Goal: Task Accomplishment & Management: Use online tool/utility

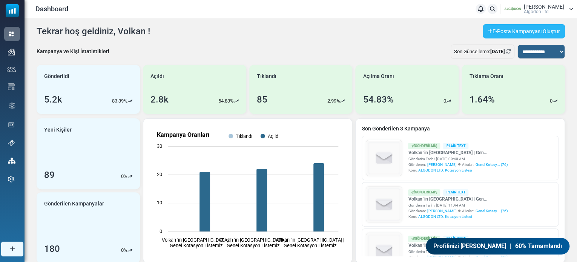
click at [494, 25] on link "E-Posta Kampanyası Oluştur" at bounding box center [524, 31] width 82 height 14
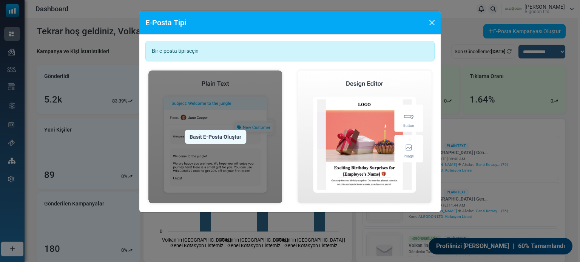
click at [219, 134] on div "Basit E-Posta Oluştur" at bounding box center [216, 137] width 62 height 14
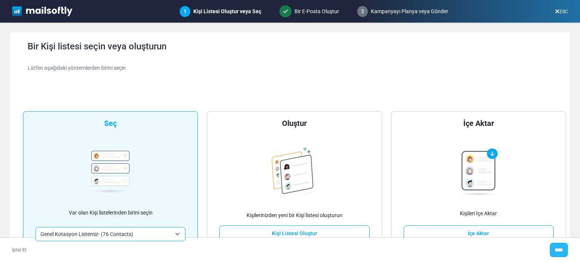
click at [559, 254] on input "****" at bounding box center [558, 250] width 18 height 14
type input "*****"
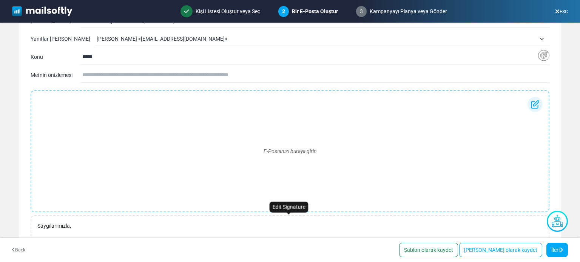
scroll to position [63, 0]
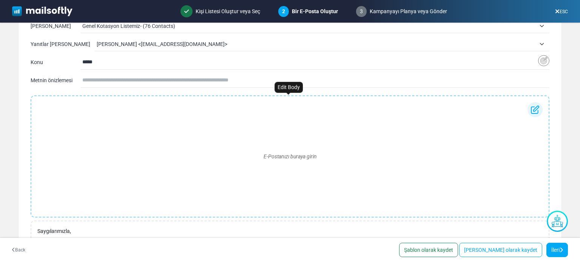
click at [217, 140] on div "E-Postanızı buraya girin" at bounding box center [289, 156] width 505 height 109
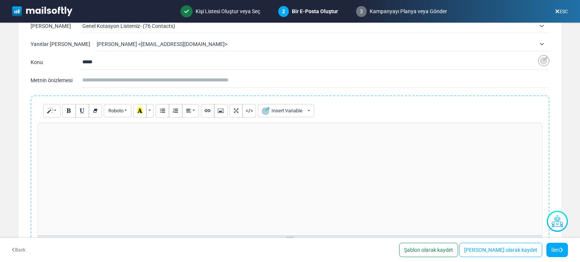
click at [111, 157] on div at bounding box center [289, 179] width 505 height 113
paste div
click at [58, 145] on span "**********" at bounding box center [99, 146] width 114 height 5
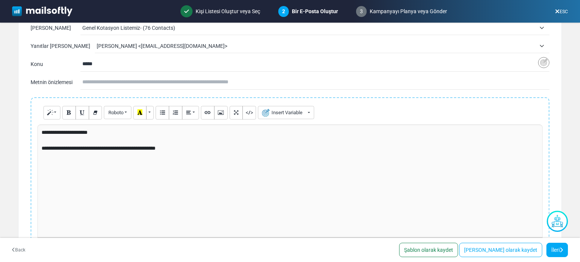
scroll to position [189, 0]
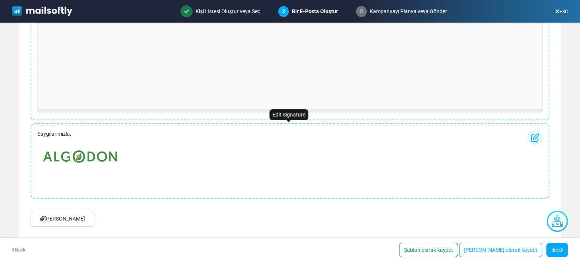
click at [39, 134] on p "Saygılarımızla," at bounding box center [79, 134] width 85 height 8
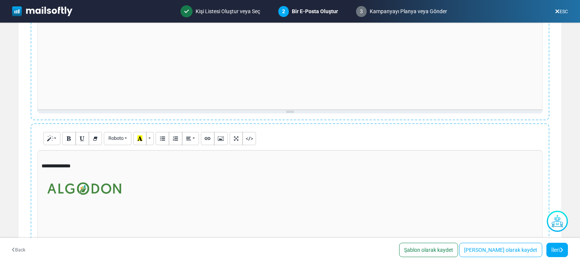
click at [40, 164] on div "**********" at bounding box center [289, 206] width 505 height 113
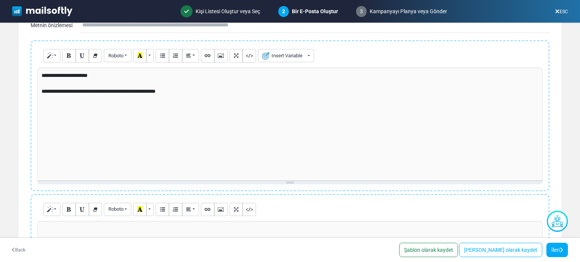
scroll to position [0, 0]
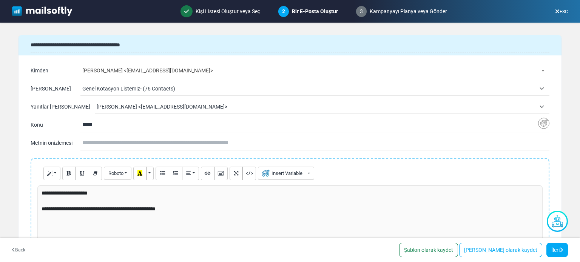
click at [115, 143] on input "text" at bounding box center [315, 143] width 467 height 14
type input "**********"
click at [89, 123] on input "*****" at bounding box center [309, 125] width 455 height 14
paste input "**********"
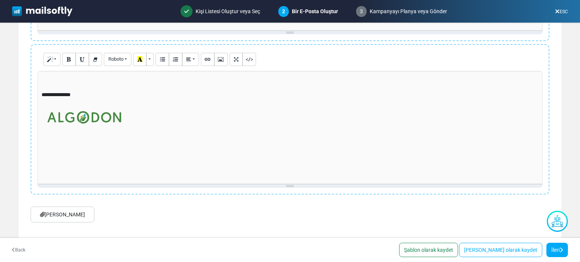
scroll to position [275, 0]
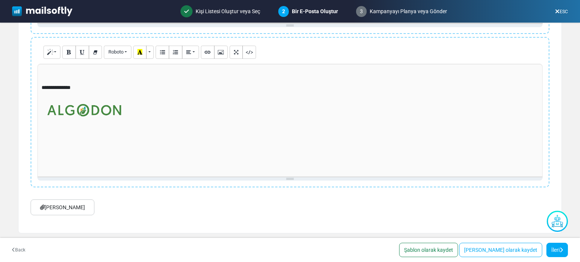
type input "**********"
click at [59, 204] on link "Ek Ekle" at bounding box center [63, 208] width 64 height 16
click at [558, 248] on link "İleri" at bounding box center [557, 250] width 22 height 14
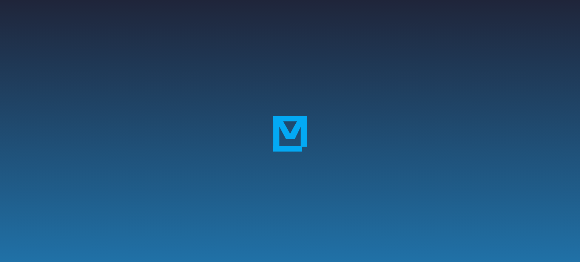
select select "**********"
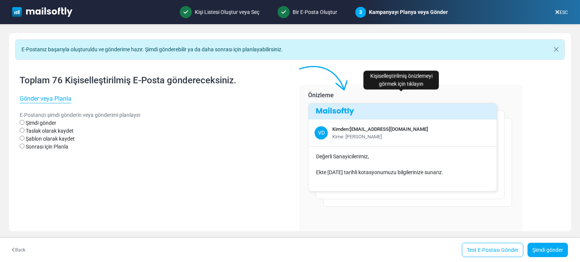
scroll to position [40, 0]
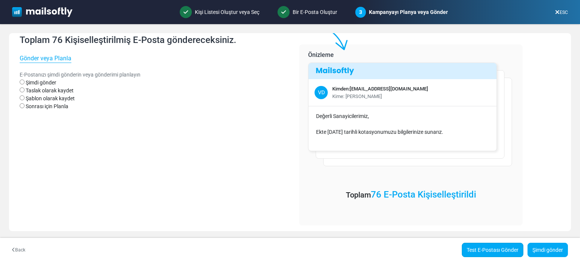
click at [484, 245] on link "Test E-Postası Gönder" at bounding box center [493, 250] width 62 height 14
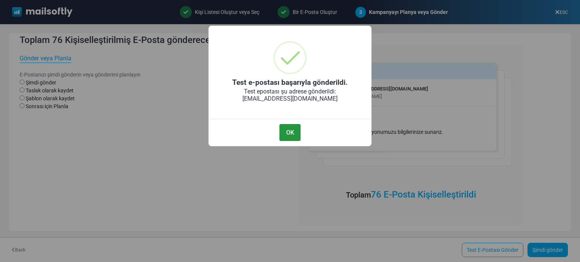
click at [288, 133] on button "OK" at bounding box center [289, 132] width 21 height 17
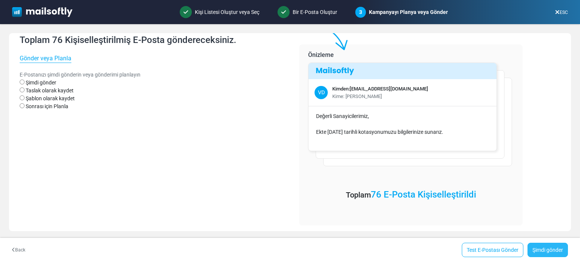
click at [552, 247] on link "Şimdi gönder" at bounding box center [547, 250] width 40 height 14
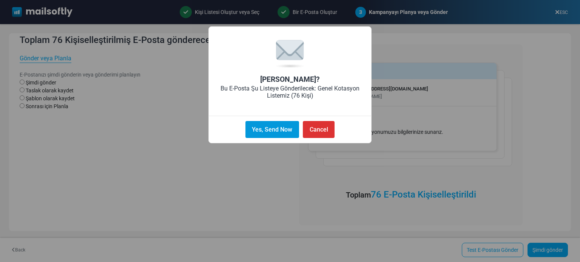
click at [272, 134] on button "Yes, Send Now" at bounding box center [272, 129] width 54 height 17
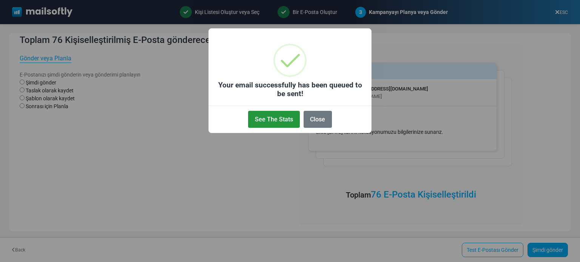
click at [279, 117] on button "See The Stats" at bounding box center [273, 119] width 51 height 17
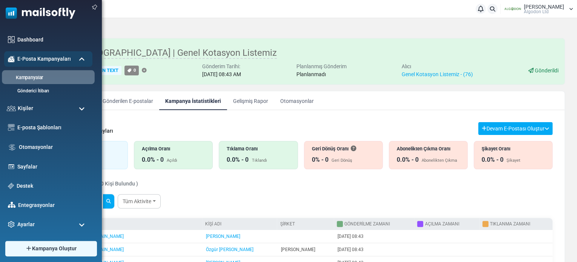
click at [35, 74] on link "Kampanyalar" at bounding box center [47, 77] width 91 height 7
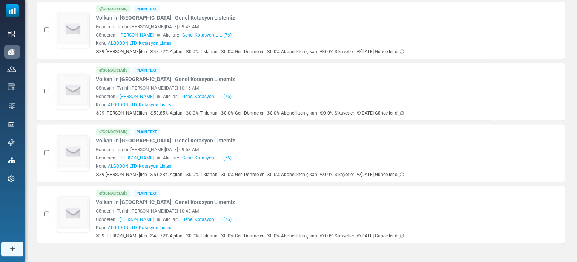
scroll to position [496, 0]
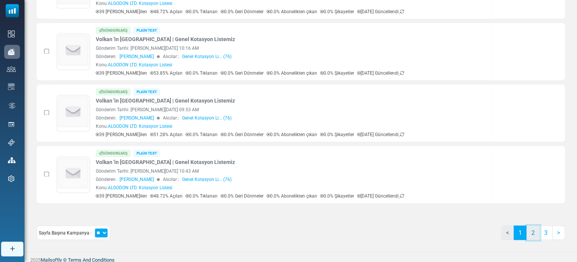
click at [530, 229] on link "2" at bounding box center [533, 233] width 13 height 14
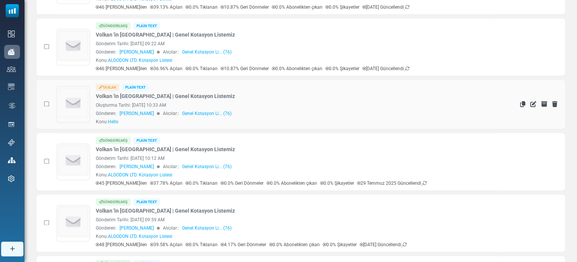
scroll to position [488, 0]
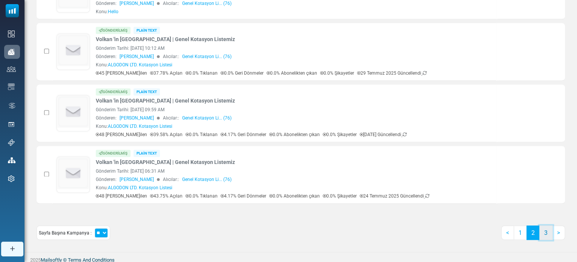
click at [546, 234] on link "3" at bounding box center [546, 233] width 13 height 14
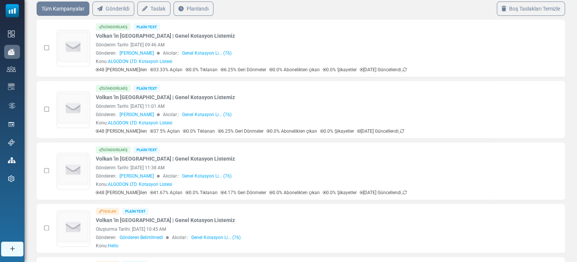
scroll to position [0, 0]
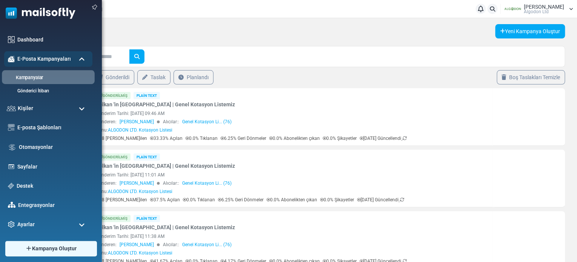
click at [14, 78] on link "Kampanyalar" at bounding box center [47, 77] width 91 height 7
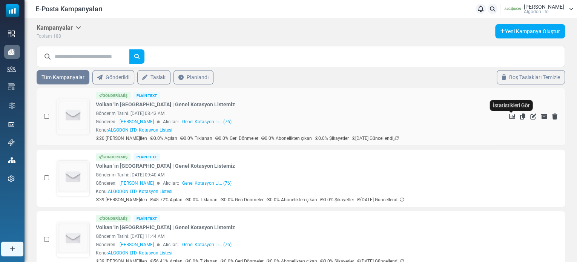
click at [510, 117] on icon "İstatistikleri Gör" at bounding box center [512, 117] width 6 height 6
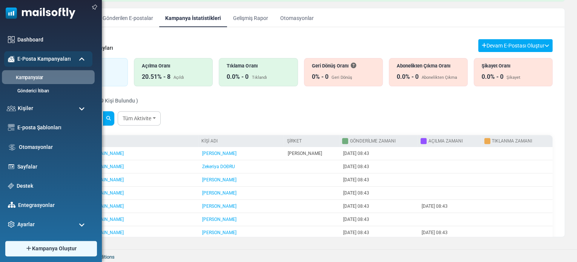
click at [32, 75] on link "Kampanyalar" at bounding box center [47, 77] width 91 height 7
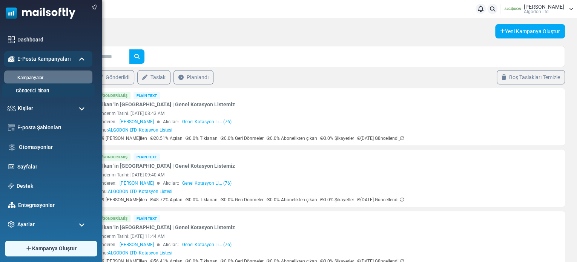
click at [29, 91] on link "Gönderici İtibarı" at bounding box center [47, 91] width 91 height 7
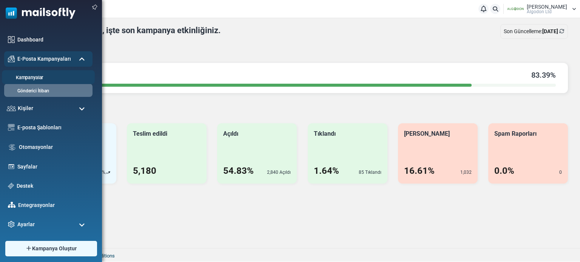
click at [31, 77] on link "Kampanyalar" at bounding box center [47, 77] width 91 height 7
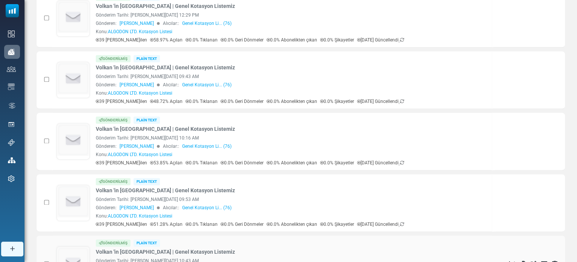
scroll to position [496, 0]
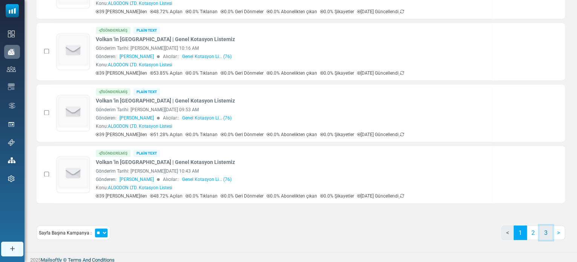
click at [543, 230] on link "3" at bounding box center [546, 233] width 13 height 14
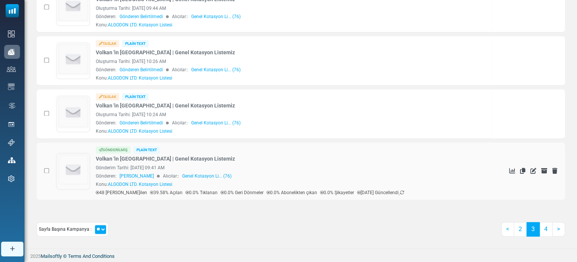
scroll to position [446, 0]
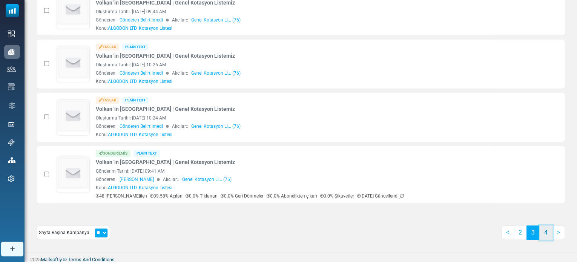
click at [547, 232] on link "4" at bounding box center [546, 233] width 13 height 14
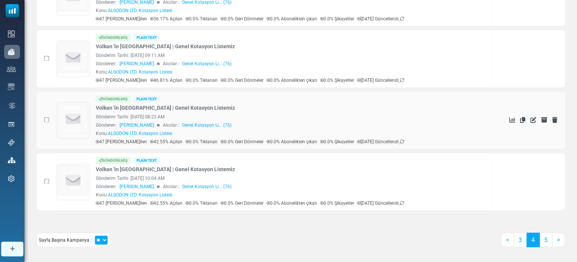
scroll to position [496, 0]
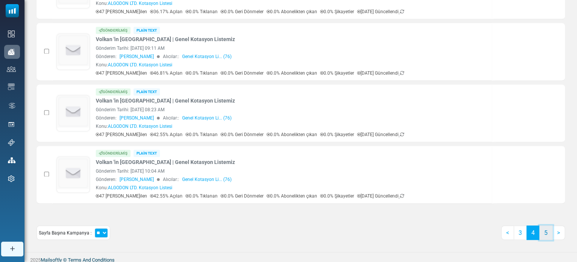
click at [547, 233] on link "5" at bounding box center [546, 233] width 13 height 14
click at [547, 230] on link "6" at bounding box center [546, 233] width 13 height 14
click at [546, 233] on link "7" at bounding box center [546, 233] width 13 height 14
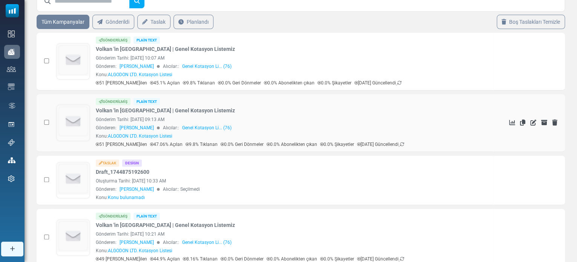
scroll to position [0, 0]
